Goal: Task Accomplishment & Management: Manage account settings

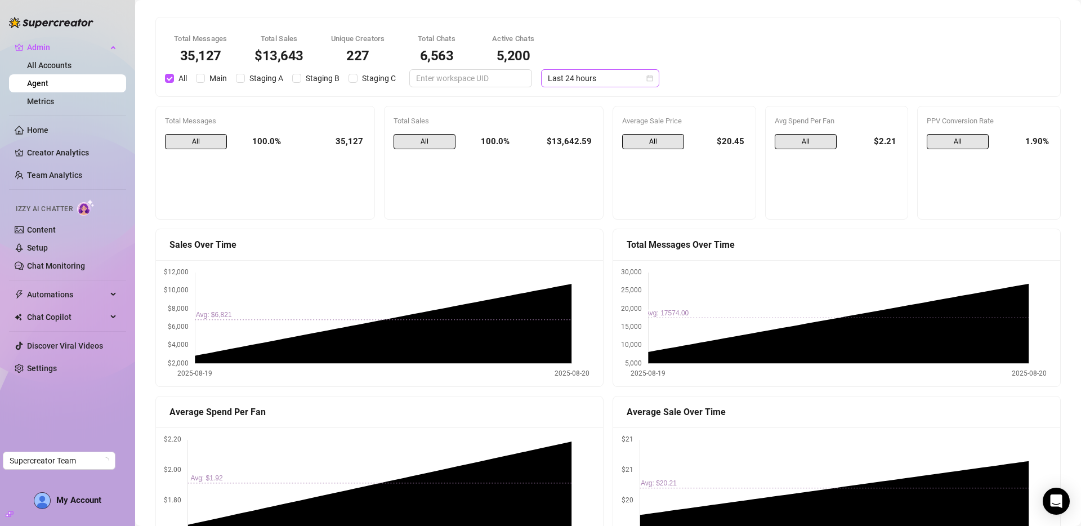
click at [590, 75] on span "Last 24 hours" at bounding box center [600, 78] width 105 height 17
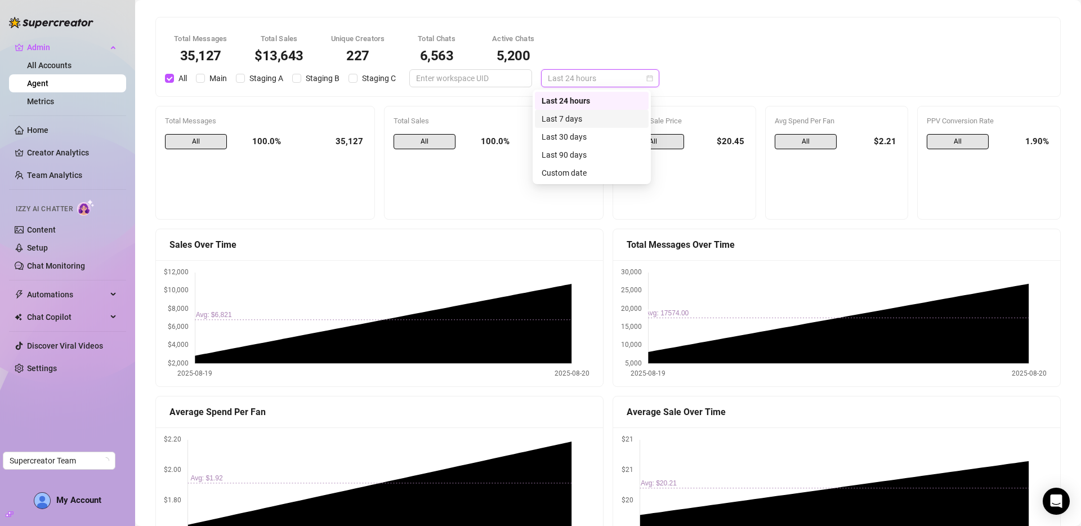
click at [598, 117] on div "Last 7 days" at bounding box center [592, 119] width 100 height 12
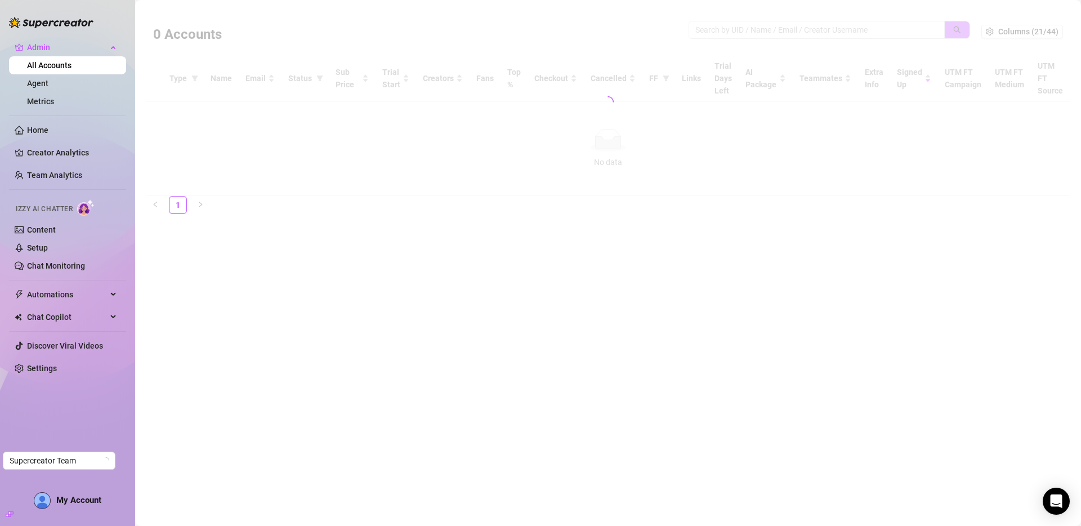
click at [806, 32] on div at bounding box center [607, 102] width 923 height 188
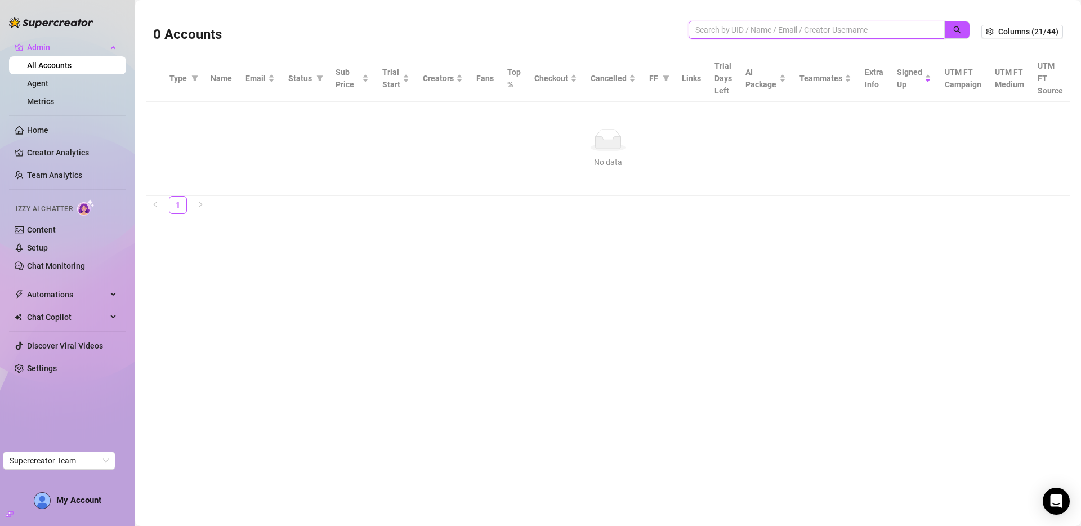
click at [779, 33] on input "search" at bounding box center [812, 30] width 234 height 12
paste input "VZUXyIsQJMhw4Y6ztcxHaLW6v3s2"
click at [956, 32] on icon "search" at bounding box center [957, 30] width 8 height 8
type input "VZUXyIsQJMhw4Y6ztcxHaLW6v3s2"
click at [31, 84] on link "Agent" at bounding box center [37, 83] width 21 height 9
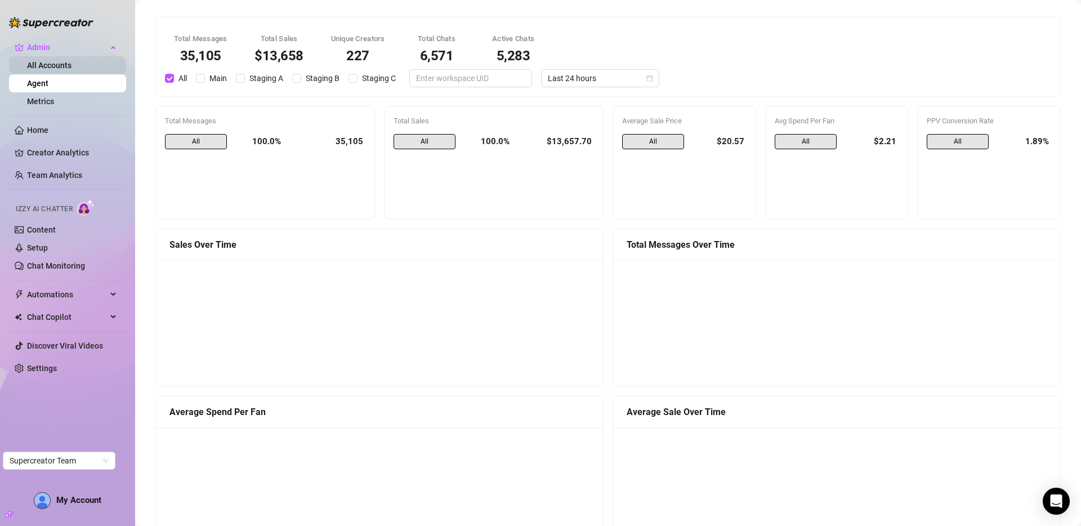
click at [39, 63] on link "All Accounts" at bounding box center [49, 65] width 44 height 9
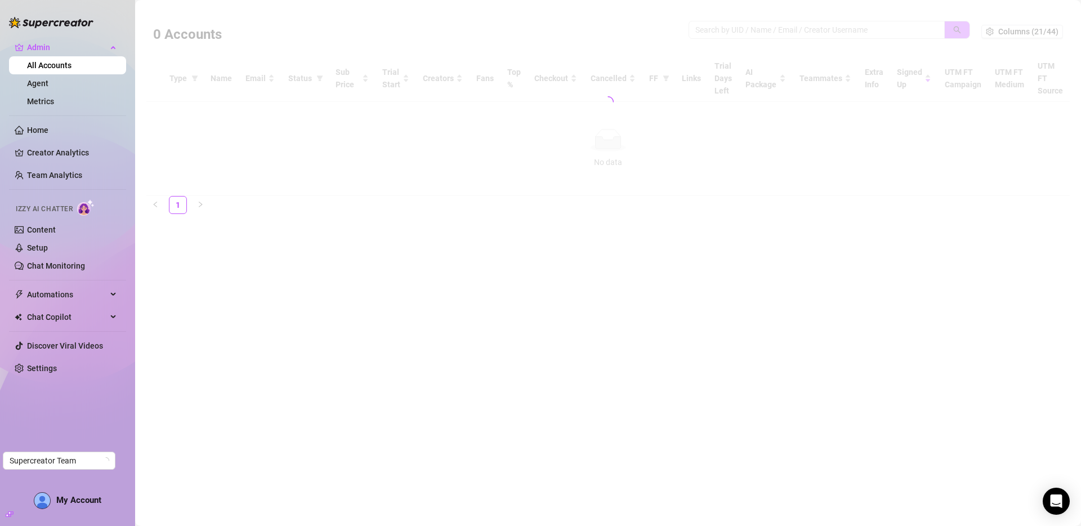
click at [799, 32] on div at bounding box center [607, 102] width 923 height 188
click at [1036, 33] on div at bounding box center [607, 102] width 923 height 188
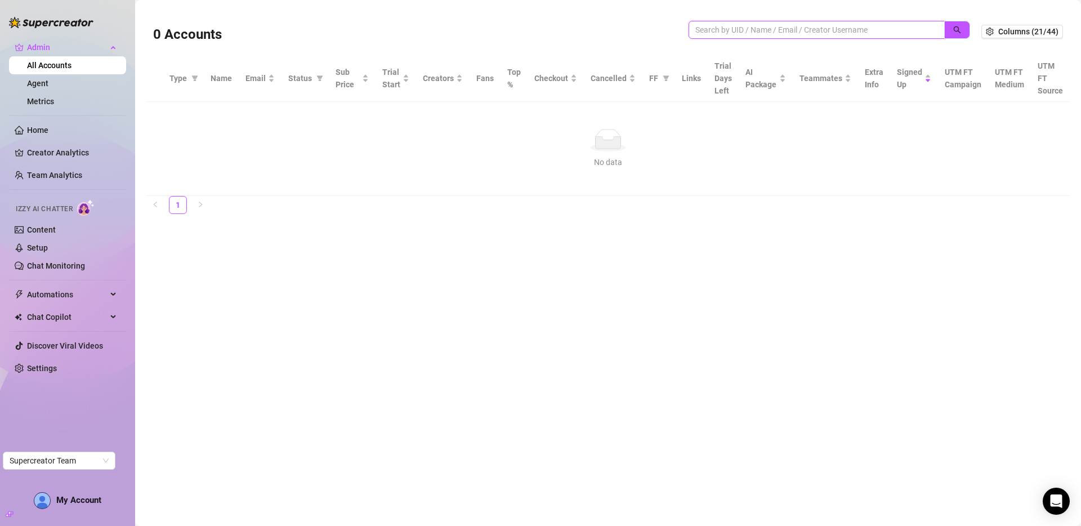
click at [864, 25] on input "search" at bounding box center [812, 30] width 234 height 12
drag, startPoint x: 858, startPoint y: 30, endPoint x: 877, endPoint y: 29, distance: 18.7
click at [858, 30] on input "search" at bounding box center [812, 30] width 234 height 12
paste input "VZUXyIsQJMhw4Y6ztcxHaLW6v3s2"
type input "VZUXyIsQJMhw4Y6ztcxHaLW6v3s2"
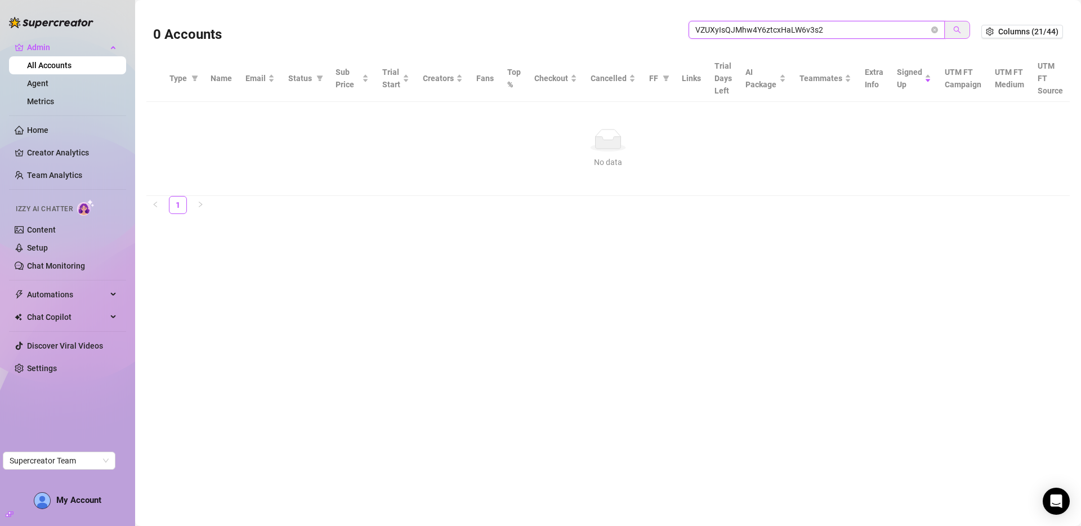
click at [956, 32] on icon "search" at bounding box center [957, 30] width 8 height 8
click at [958, 30] on icon "search" at bounding box center [957, 30] width 8 height 8
click at [932, 27] on icon "close-circle" at bounding box center [934, 29] width 7 height 7
click at [1010, 32] on span "Columns (21/44)" at bounding box center [1028, 31] width 60 height 9
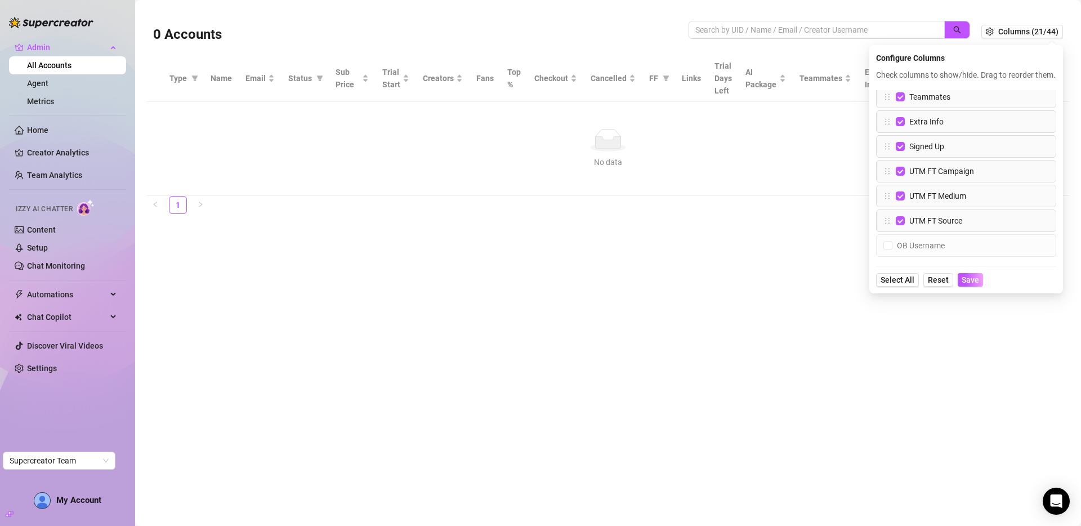
scroll to position [364, 0]
click at [902, 190] on input "UTM FT Campaign" at bounding box center [900, 185] width 9 height 9
click at [903, 210] on div "Type Name Email Status Sub Price Trial Start Creators Fans Top % Checkout Cance…" at bounding box center [966, 174] width 180 height 169
drag, startPoint x: 903, startPoint y: 203, endPoint x: 901, endPoint y: 210, distance: 6.9
click at [902, 192] on label "UTM FT Medium" at bounding box center [933, 186] width 75 height 12
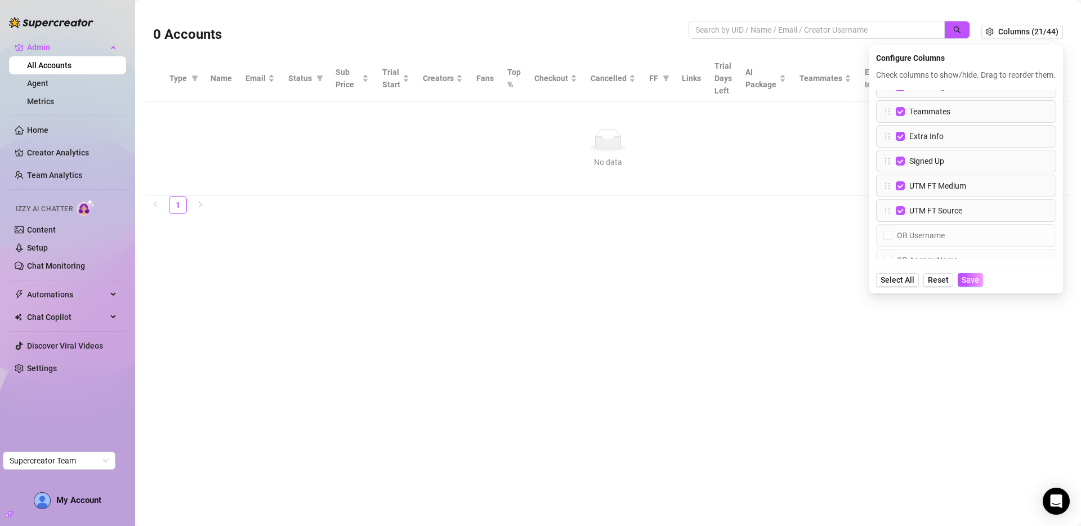
click at [902, 190] on input "UTM FT Medium" at bounding box center [900, 185] width 9 height 9
click at [900, 190] on input "UTM FT Source" at bounding box center [900, 185] width 9 height 9
click at [965, 284] on span "Save" at bounding box center [970, 279] width 17 height 9
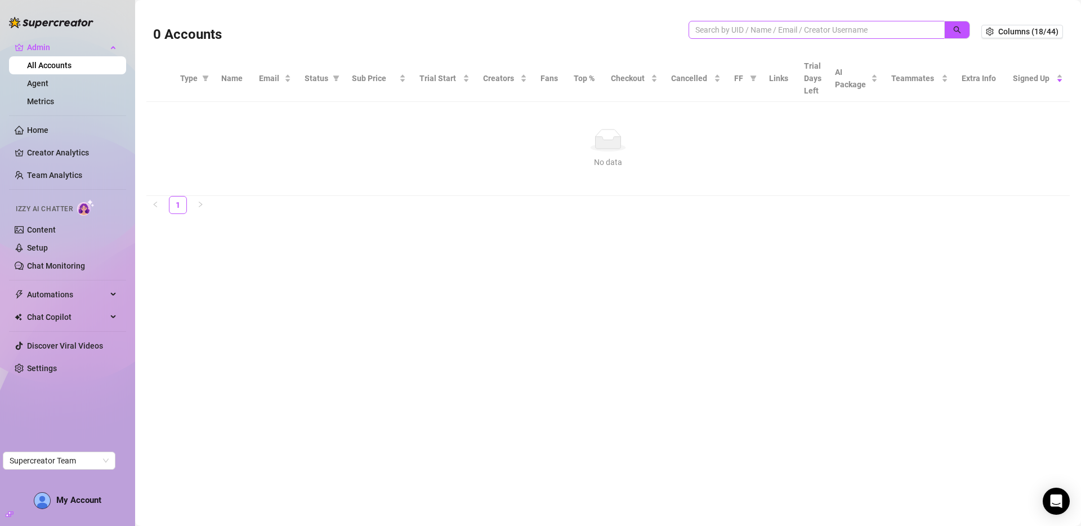
click at [805, 22] on span at bounding box center [817, 30] width 256 height 18
click at [804, 28] on input "search" at bounding box center [812, 30] width 234 height 12
paste input "admin@pyrosmgmt.com"
click at [957, 31] on icon "search" at bounding box center [957, 30] width 8 height 8
type input "admin@pyrosmgmt.com"
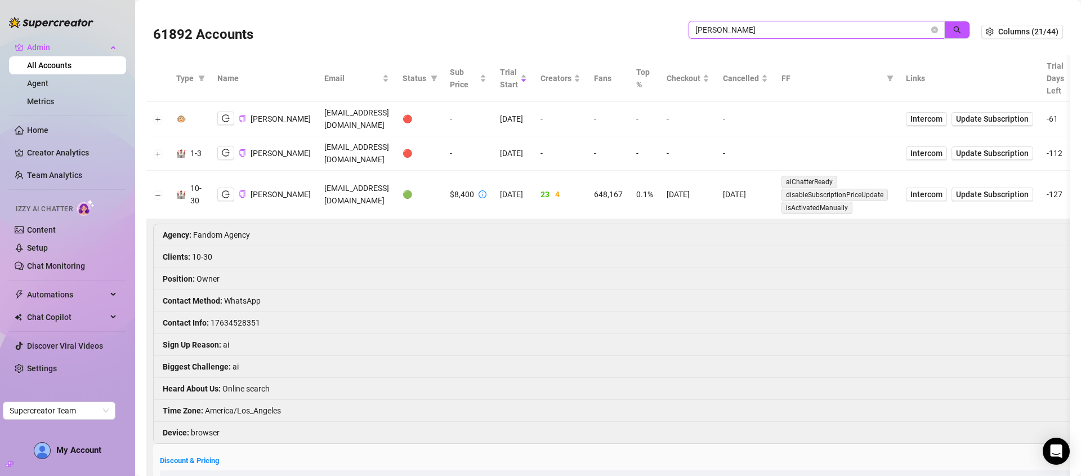
click at [724, 30] on input "john l" at bounding box center [812, 30] width 234 height 12
paste input "ewCe1UL62cTOCJ2Xjkxtv9ykJn93"
click at [953, 31] on icon "search" at bounding box center [957, 30] width 8 height 8
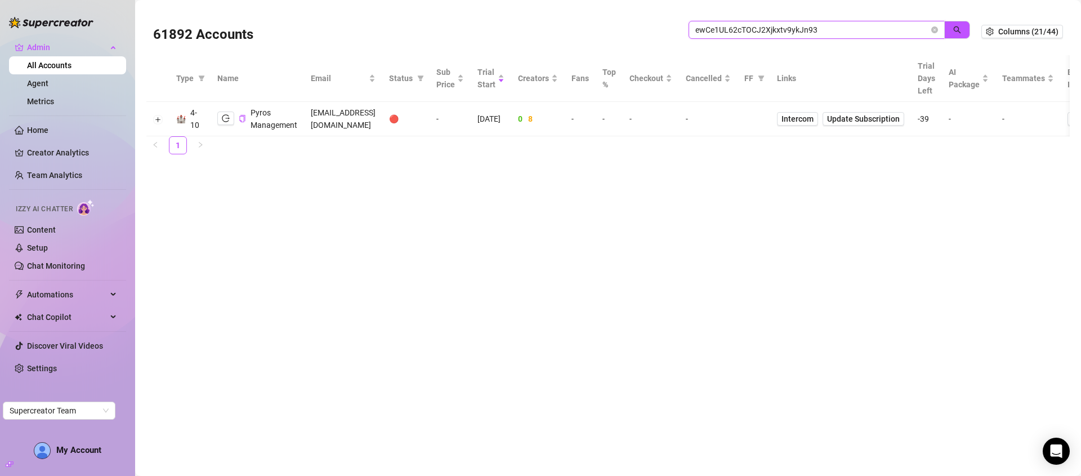
click at [821, 32] on input "ewCe1UL62cTOCJ2Xjkxtv9ykJn93" at bounding box center [812, 30] width 234 height 12
paste input "taDvGa3XptY91qXDJhREWMeTDfr1"
click at [954, 28] on icon "search" at bounding box center [957, 29] width 7 height 7
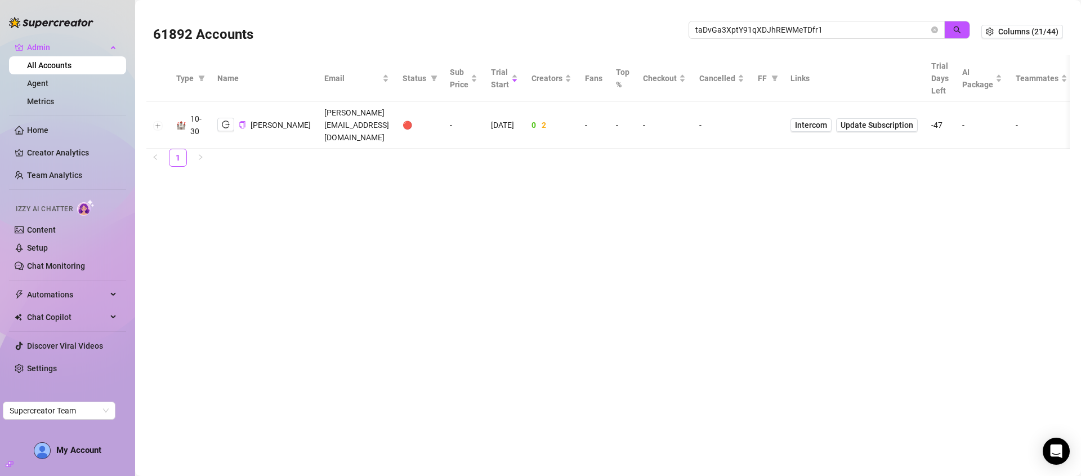
click at [153, 115] on td at bounding box center [157, 125] width 23 height 47
click at [158, 121] on button "Expand row" at bounding box center [158, 125] width 9 height 9
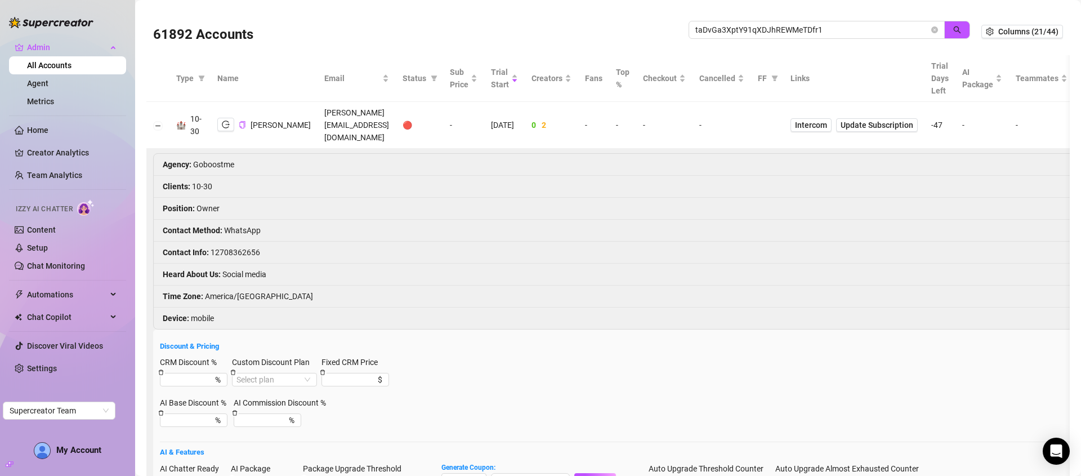
click at [234, 242] on li "Contact Info : 12708362656" at bounding box center [722, 253] width 1136 height 22
click at [837, 35] on input "taDvGa3XptY91qXDJhREWMeTDfr1" at bounding box center [812, 30] width 234 height 12
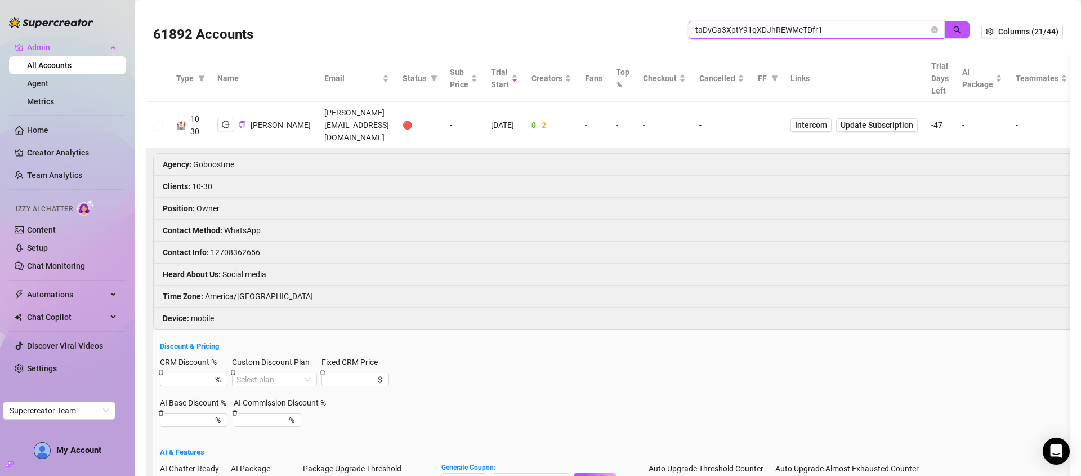
paste input "XHcFYIK9xhbDzhq9OHVigaEElo32"
click at [953, 28] on icon "search" at bounding box center [957, 30] width 8 height 8
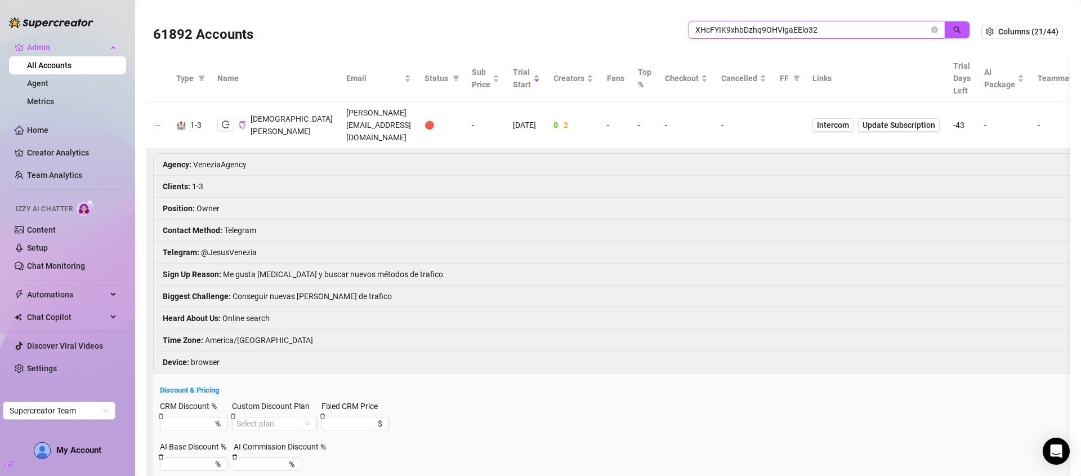
click at [804, 34] on input "XHcFYIK9xhbDzhq9OHVigaEElo32" at bounding box center [812, 30] width 234 height 12
paste input "M4S93mI6OxZrxT7gT8kpn6X6NHt1"
click at [944, 28] on button "button" at bounding box center [957, 30] width 26 height 18
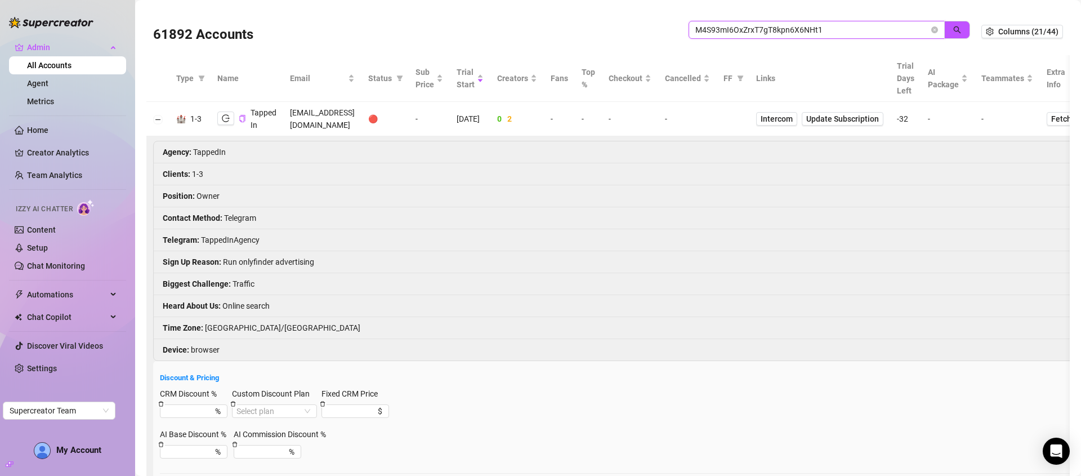
click at [800, 30] on input "M4S93mI6OxZrxT7gT8kpn6X6NHt1" at bounding box center [812, 30] width 234 height 12
paste input "zU5RQIEMJvVuTS84LzqnOm9bByr"
click at [953, 28] on icon "search" at bounding box center [957, 30] width 8 height 8
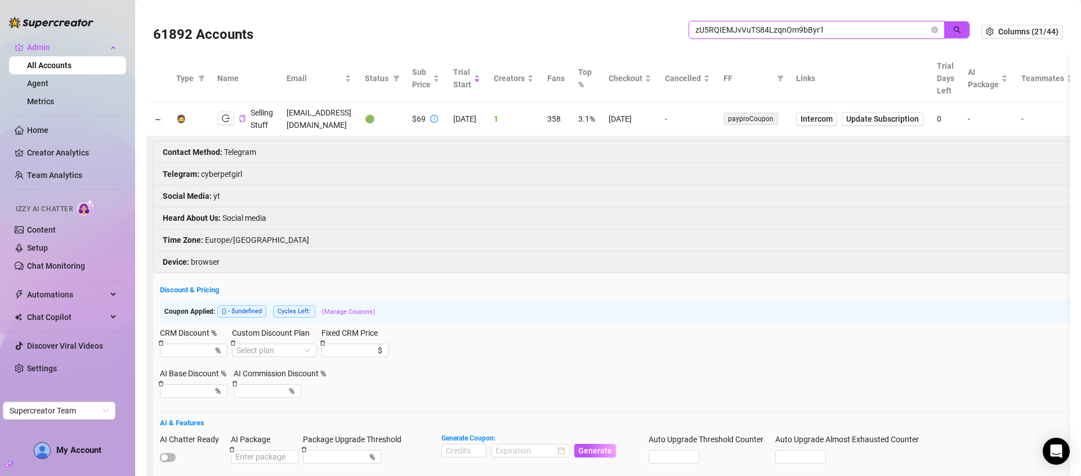
type input "zU5RQIEMJvVuTS84LzqnOm9bByr1"
click at [156, 117] on button "Collapse row" at bounding box center [158, 119] width 9 height 9
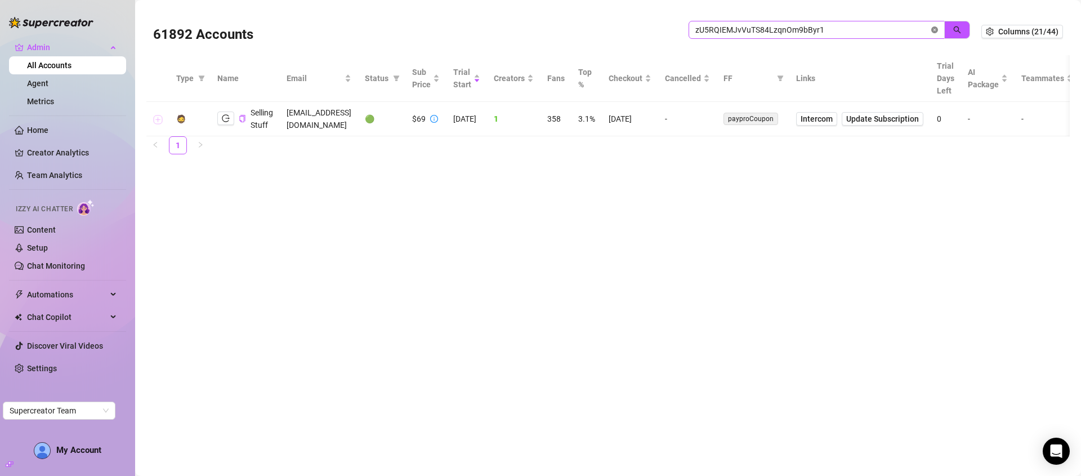
click at [935, 28] on icon "close-circle" at bounding box center [934, 29] width 7 height 7
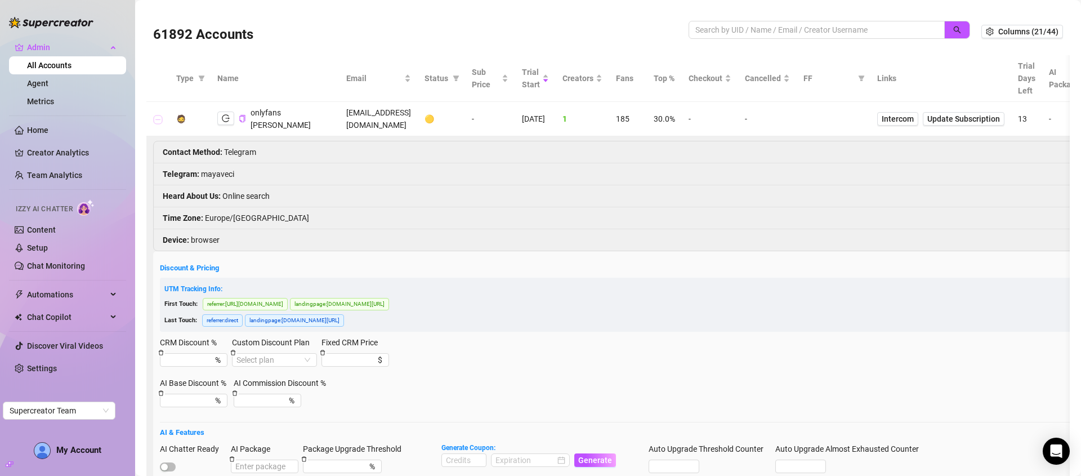
click at [160, 118] on button "Collapse row" at bounding box center [158, 119] width 9 height 9
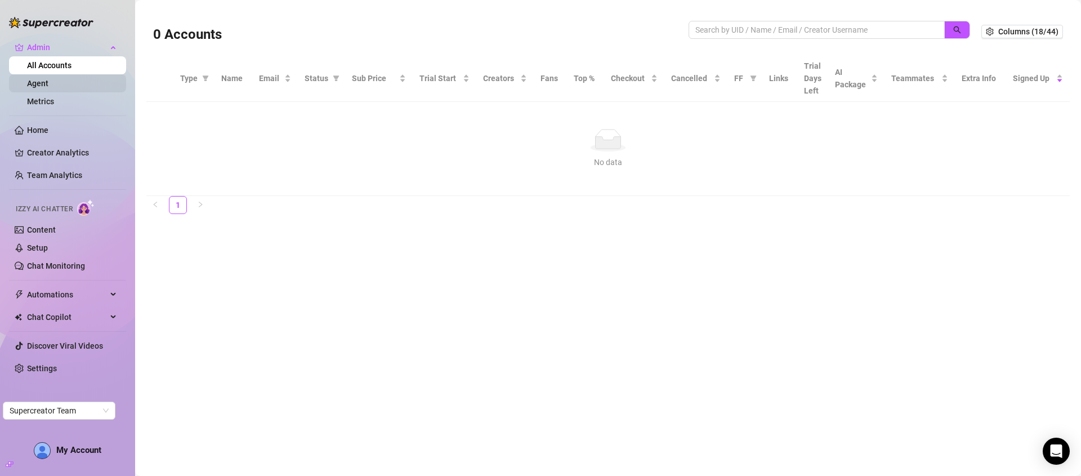
click at [42, 86] on link "Agent" at bounding box center [37, 83] width 21 height 9
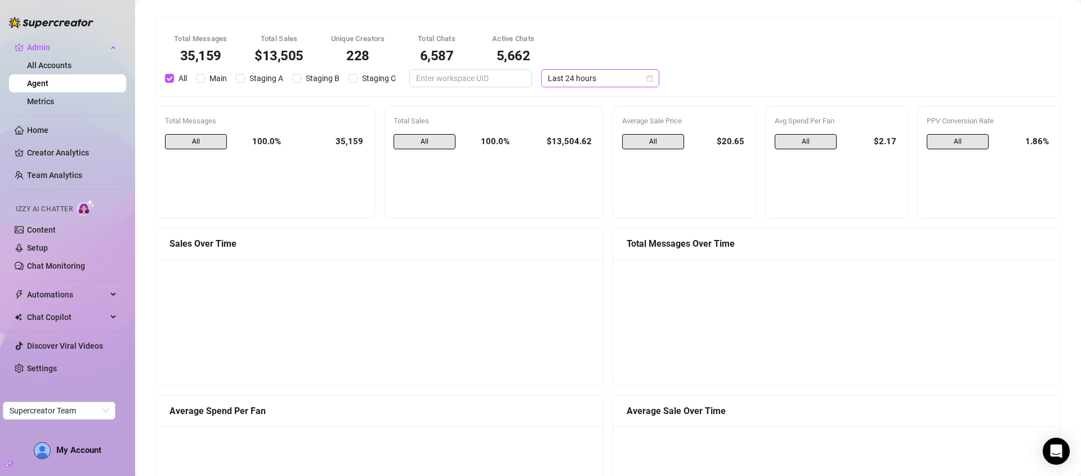
click at [589, 82] on span "Last 24 hours" at bounding box center [600, 78] width 105 height 17
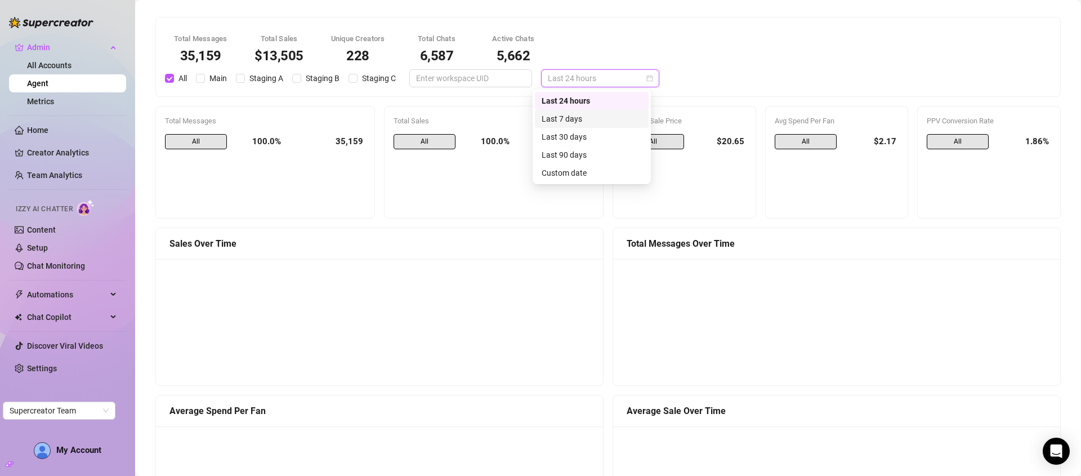
drag, startPoint x: 582, startPoint y: 122, endPoint x: 842, endPoint y: 3, distance: 286.5
click at [582, 122] on div "Last 7 days" at bounding box center [592, 119] width 100 height 12
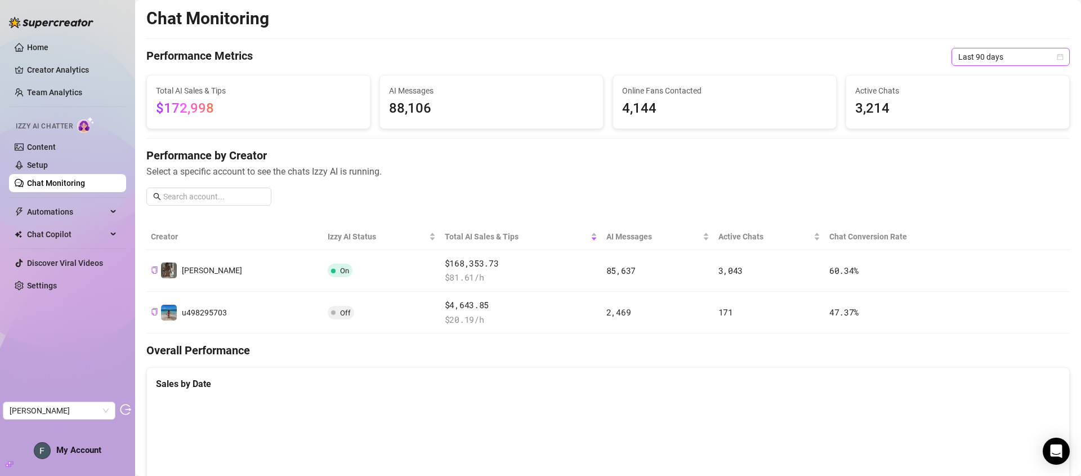
scroll to position [309, 0]
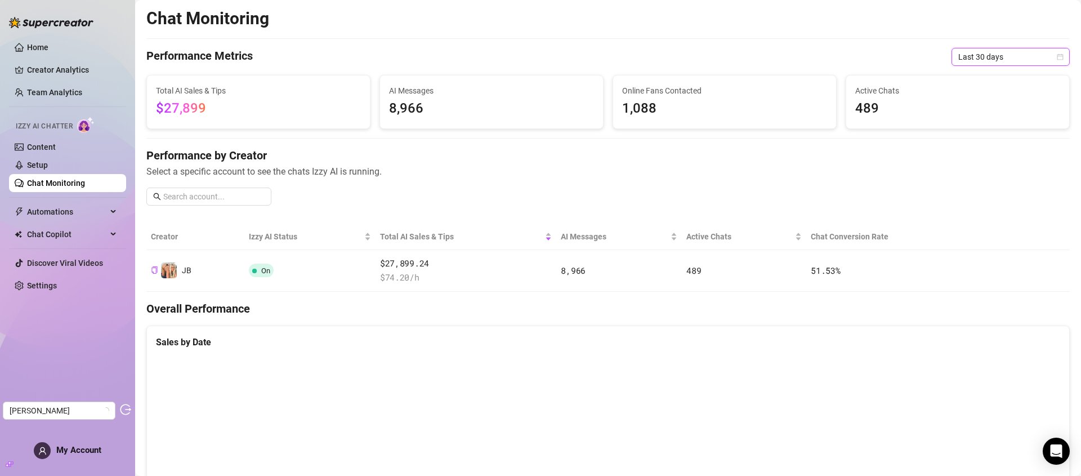
scroll to position [287, 0]
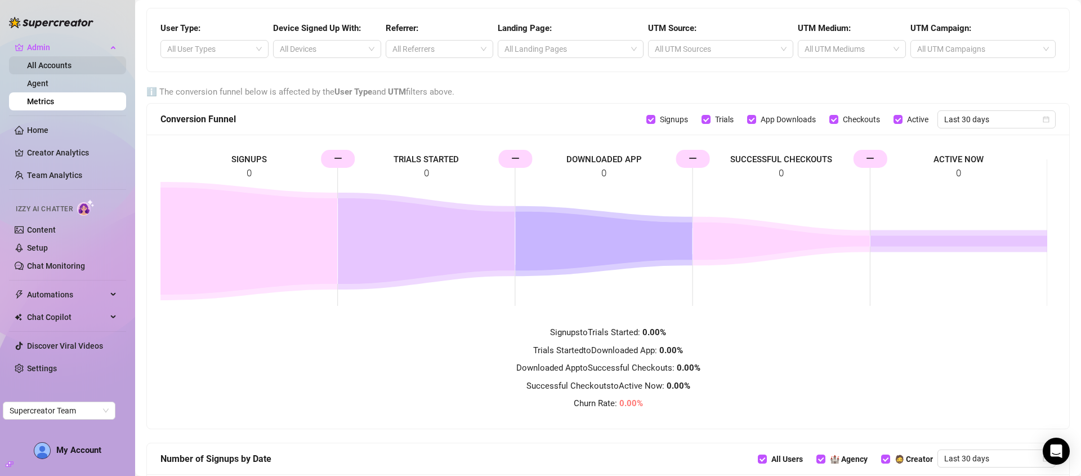
click at [72, 65] on link "All Accounts" at bounding box center [49, 65] width 44 height 9
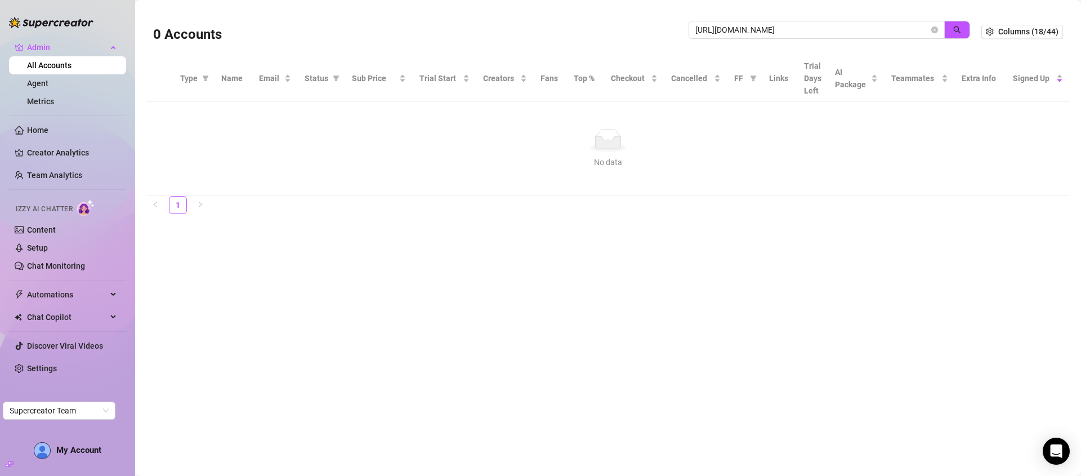
drag, startPoint x: 774, startPoint y: 31, endPoint x: 677, endPoint y: 20, distance: 98.1
click at [677, 20] on div "0 Accounts [URL][DOMAIN_NAME]" at bounding box center [567, 31] width 828 height 38
click at [950, 28] on button "button" at bounding box center [957, 30] width 26 height 18
click at [967, 28] on button "button" at bounding box center [957, 30] width 26 height 18
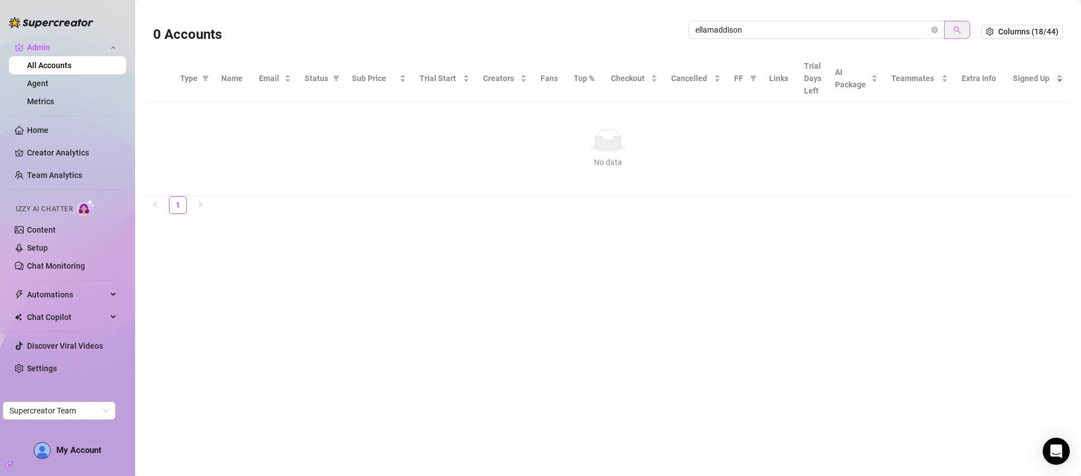
click at [967, 28] on button "button" at bounding box center [957, 30] width 26 height 18
type input "ellamaddison"
